Goal: Information Seeking & Learning: Find specific fact

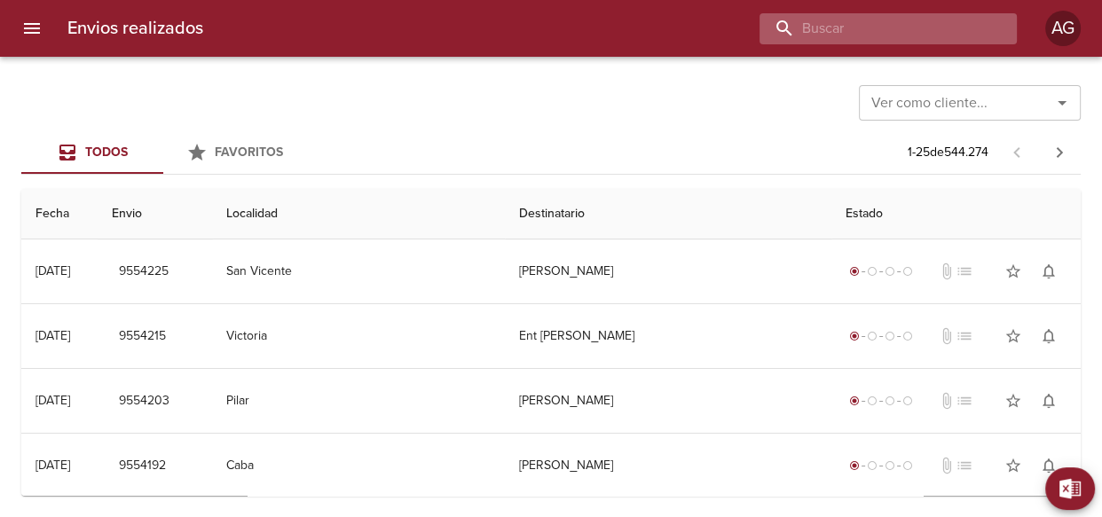
click at [932, 28] on input "buscar" at bounding box center [873, 28] width 227 height 31
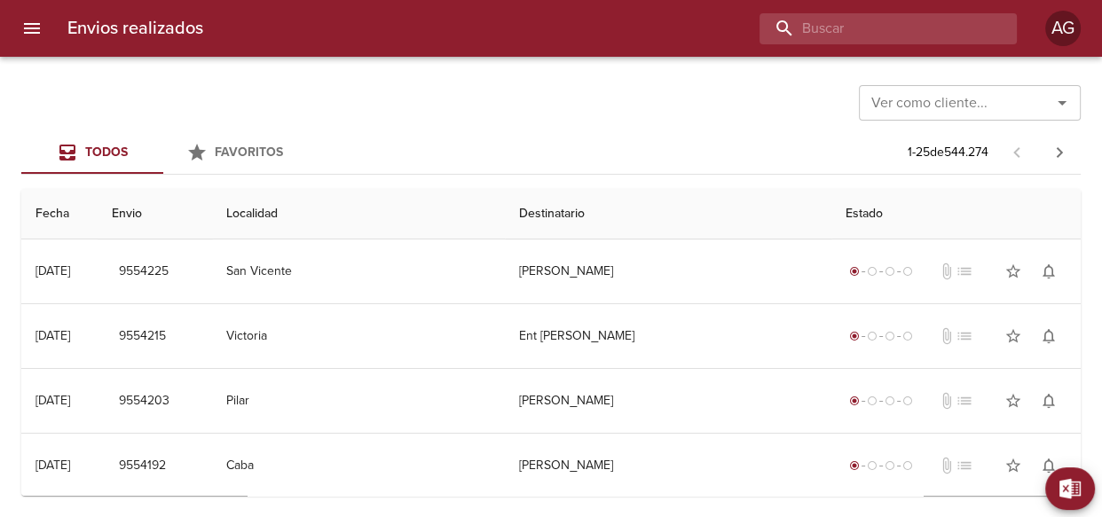
paste input "[PERSON_NAME] BP"
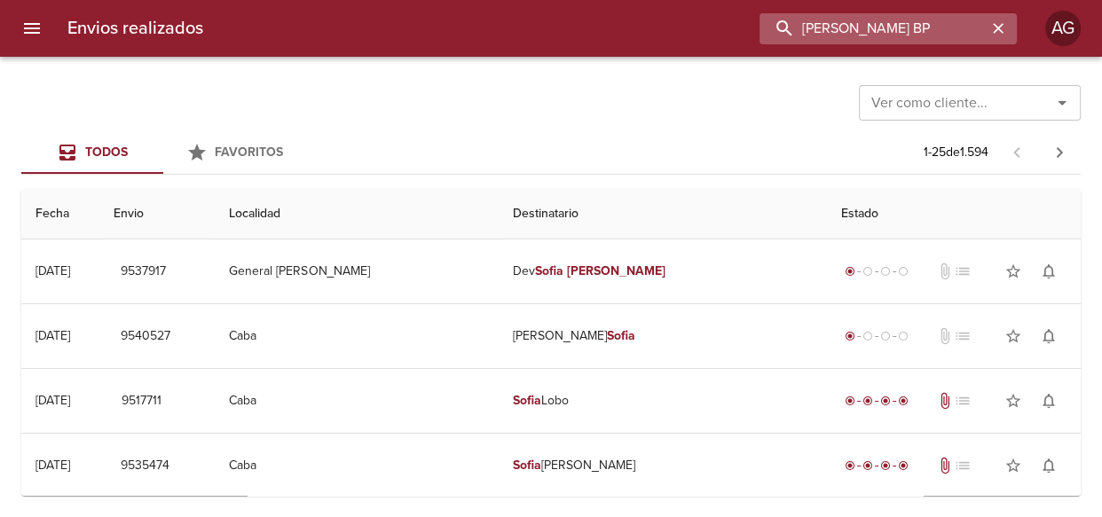
click at [871, 33] on input "[PERSON_NAME] BP" at bounding box center [873, 28] width 227 height 31
click at [835, 26] on input "9537917" at bounding box center [873, 28] width 227 height 31
click at [835, 27] on input "9537917" at bounding box center [873, 28] width 227 height 31
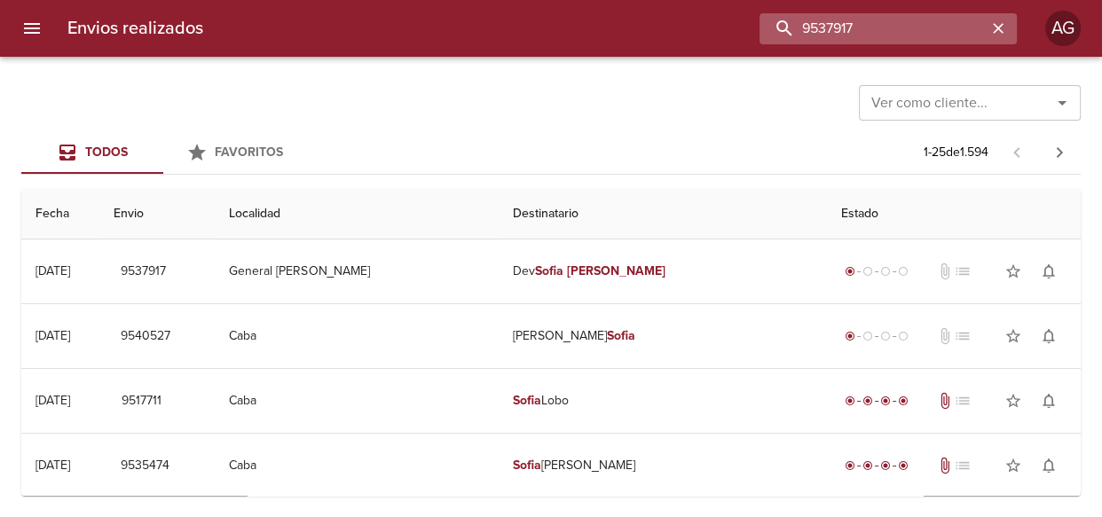
type input "9537917"
click at [990, 34] on icon "button" at bounding box center [999, 29] width 18 height 18
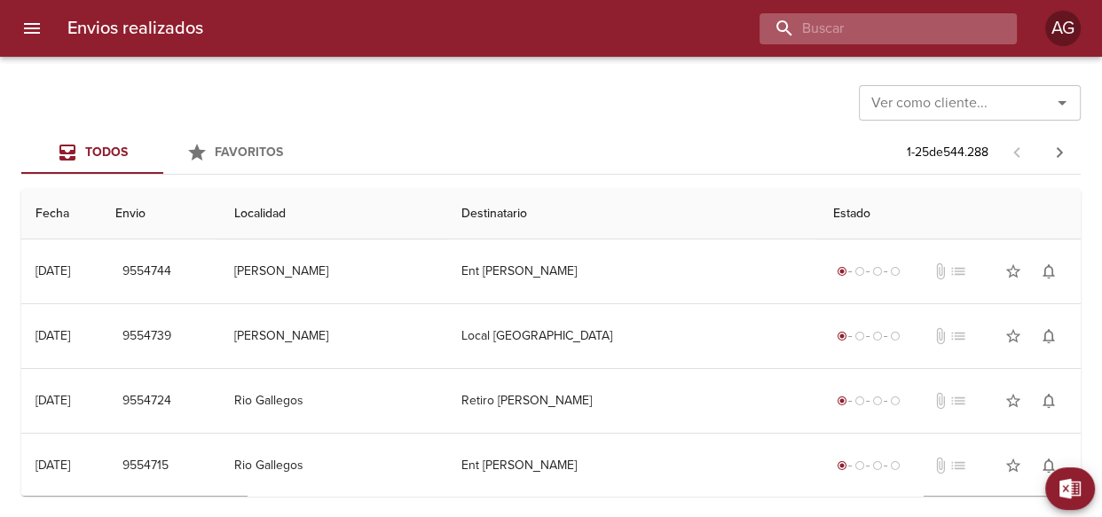
click at [889, 30] on input "buscar" at bounding box center [873, 28] width 227 height 31
type input "[PERSON_NAME]"
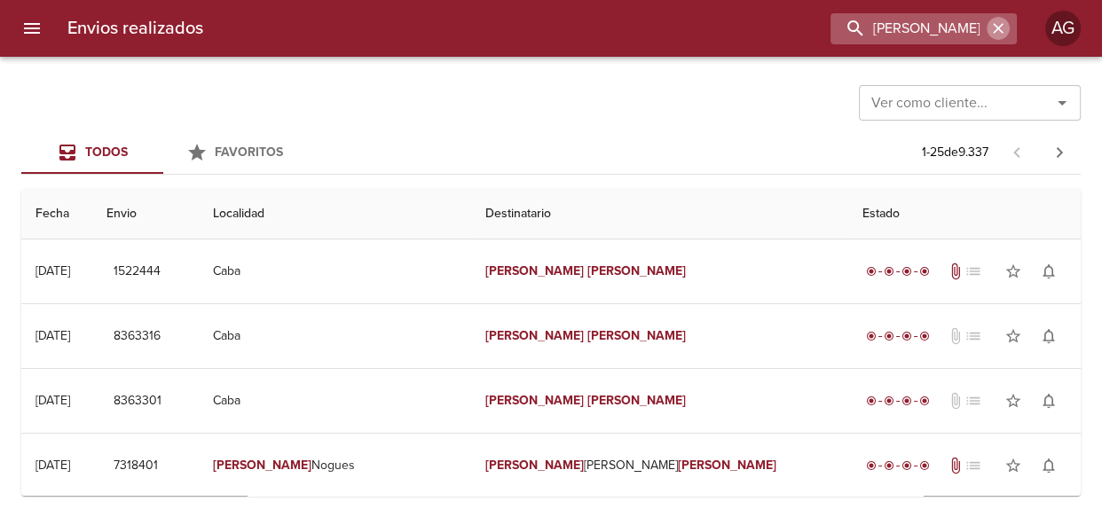
click at [1003, 28] on icon "button" at bounding box center [999, 29] width 18 height 18
